Goal: Task Accomplishment & Management: Use online tool/utility

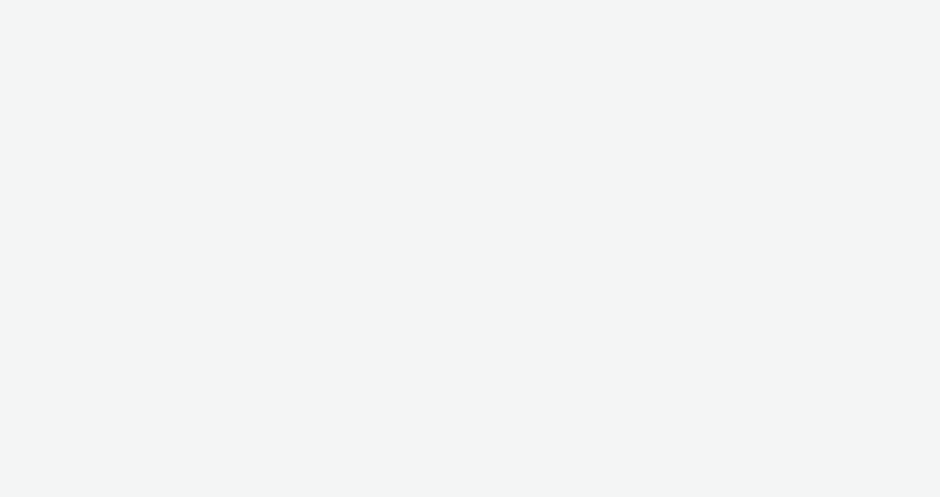
select select "064c34f8-ee32-4d92-aabc-90686beaa9f0"
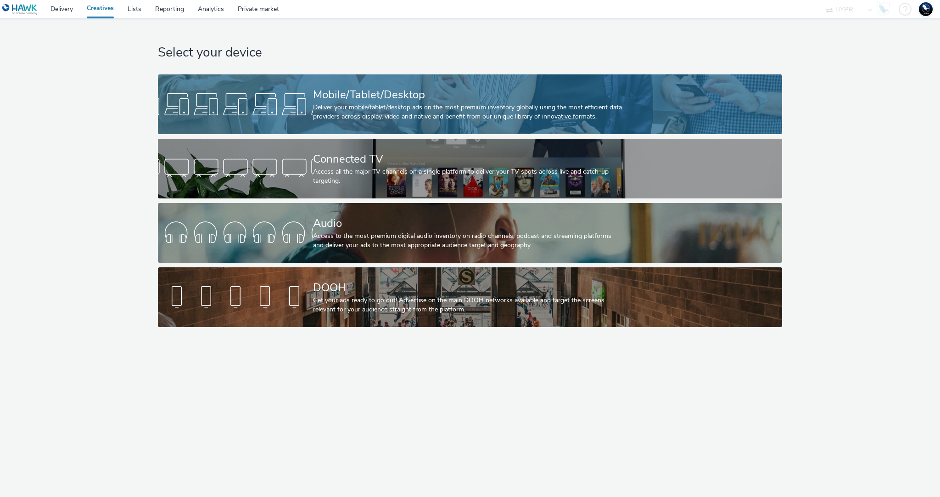
click at [332, 103] on div "Deliver your mobile/tablet/desktop ads on the most premium inventory globally u…" at bounding box center [468, 112] width 310 height 19
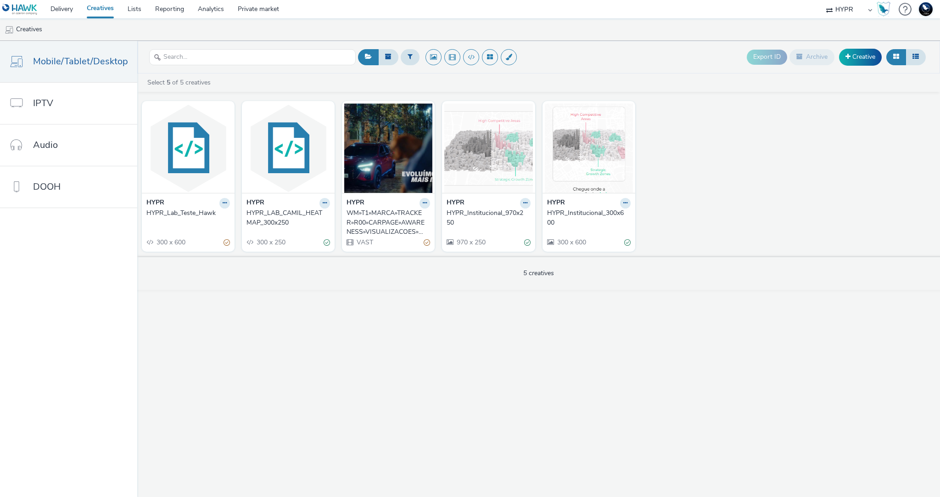
click at [188, 211] on div "HYPR_Lab_Teste_Hawk" at bounding box center [186, 212] width 80 height 9
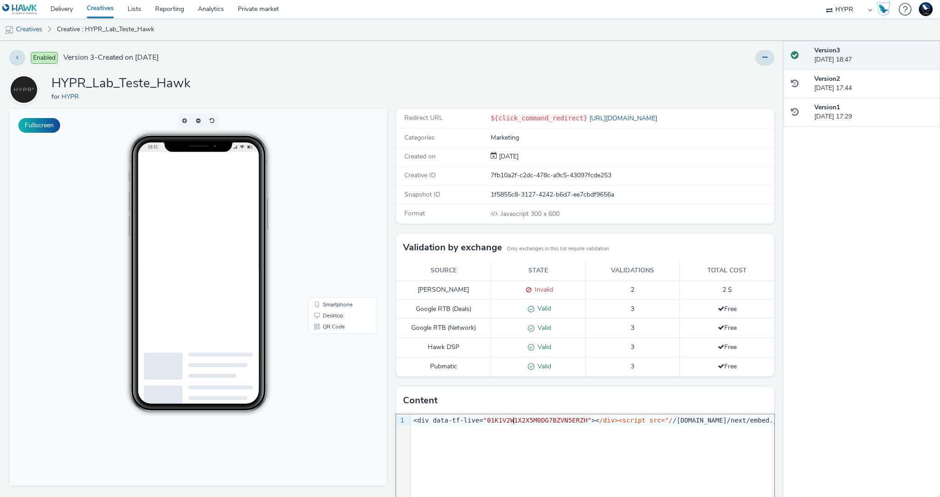
click at [512, 418] on span ""01K1V2W1X2X5M0DG7BZVN5ERZH"" at bounding box center [537, 419] width 108 height 7
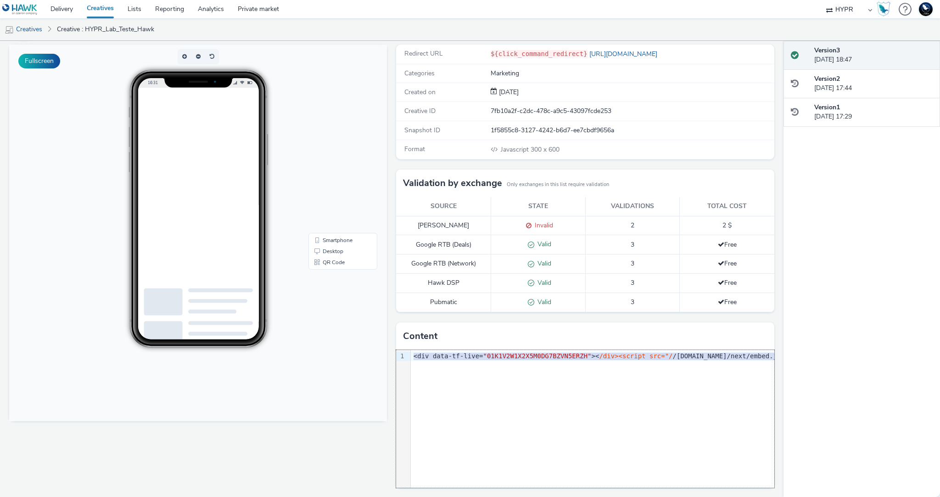
copy div "<div data-tf-live= "01K1V2W1X2X5M0DG7BZVN5ERZH" >< /div><script src="/ /[DOMAIN…"
click at [542, 385] on div "9 1 › <div data-tf-live= "01K1V2W1X2X5M0DG7BZVN5ERZH" >< /div><script src="/ /[…" at bounding box center [585, 419] width 378 height 138
copy div "<div data-tf-live= "01K1V2W1X2X5M0DG7BZVN5ERZH" >< /div><script src="/ /[DOMAIN…"
click at [31, 31] on link "Creatives" at bounding box center [23, 29] width 47 height 22
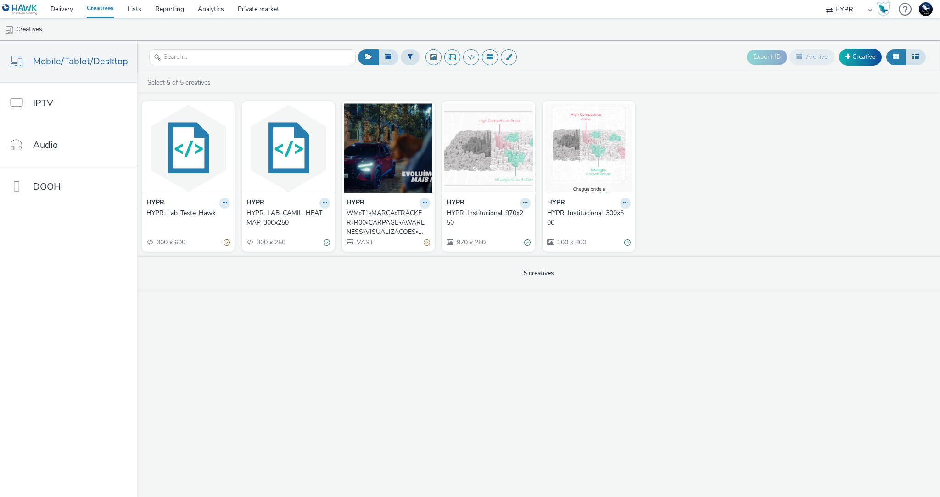
click at [280, 221] on div "HYPR_LAB_CAMIL_HEATMAP_300x250" at bounding box center [286, 217] width 80 height 19
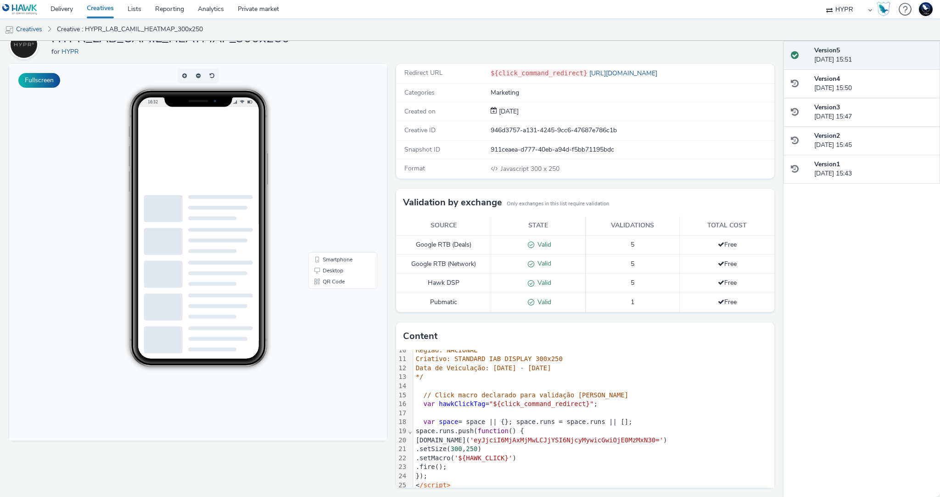
scroll to position [100, 0]
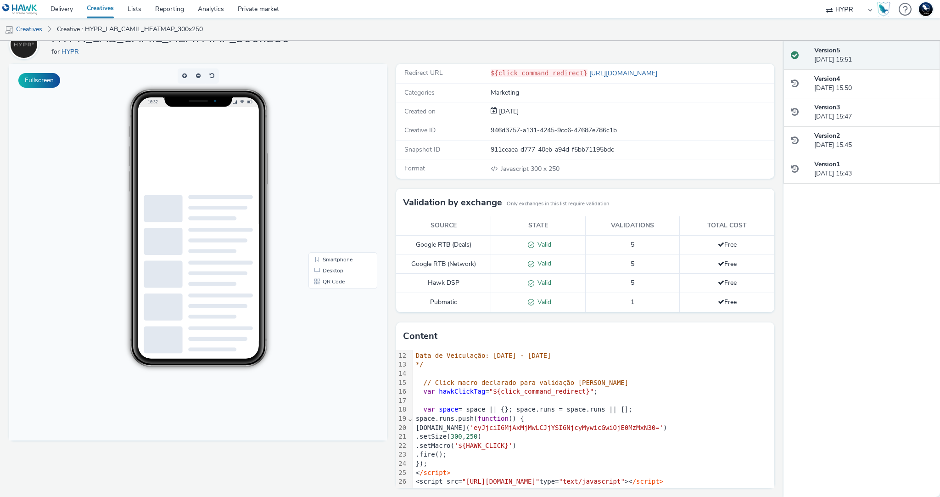
click at [489, 436] on div ".setSize( 300 , 250 )" at bounding box center [593, 436] width 361 height 9
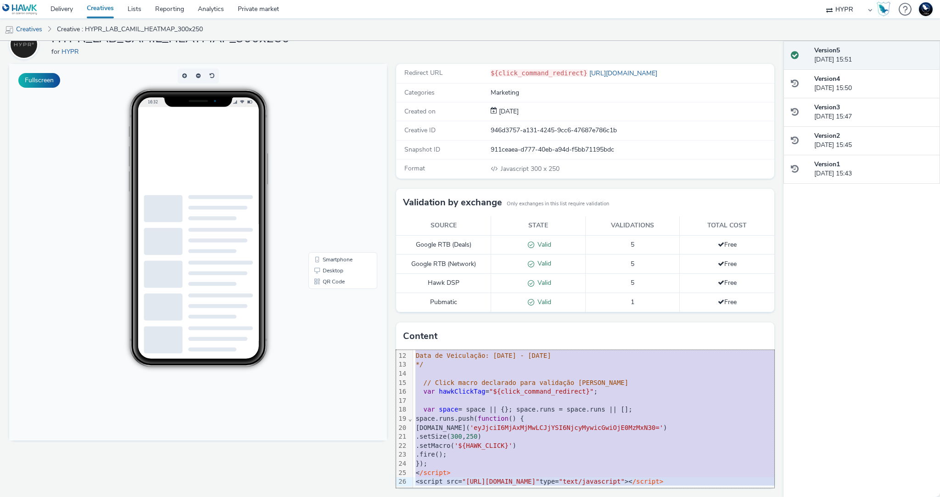
copy div "<script type= "text/javascript" > /* Ad Id: 143317 Campanha: TESTE - EXTRA Agên…"
click at [36, 30] on link "Creatives" at bounding box center [23, 29] width 47 height 22
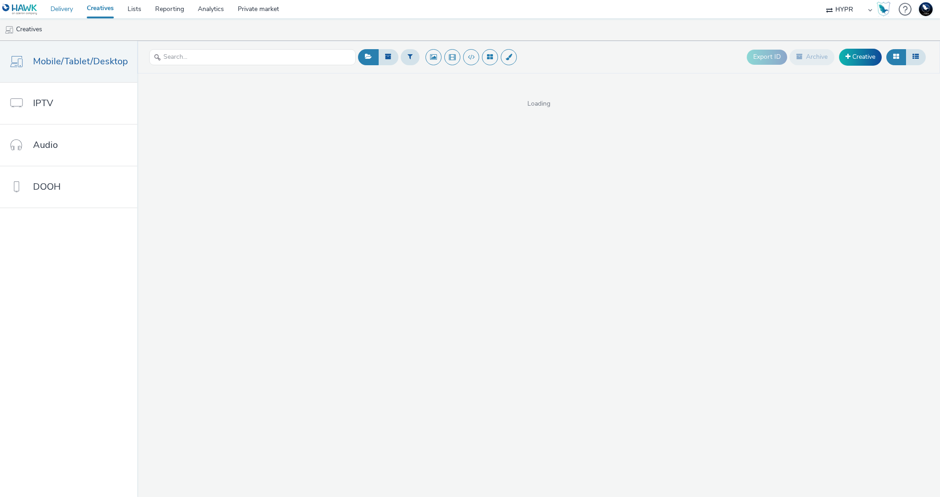
click at [65, 9] on link "Delivery" at bounding box center [62, 9] width 36 height 18
